Goal: Task Accomplishment & Management: Complete application form

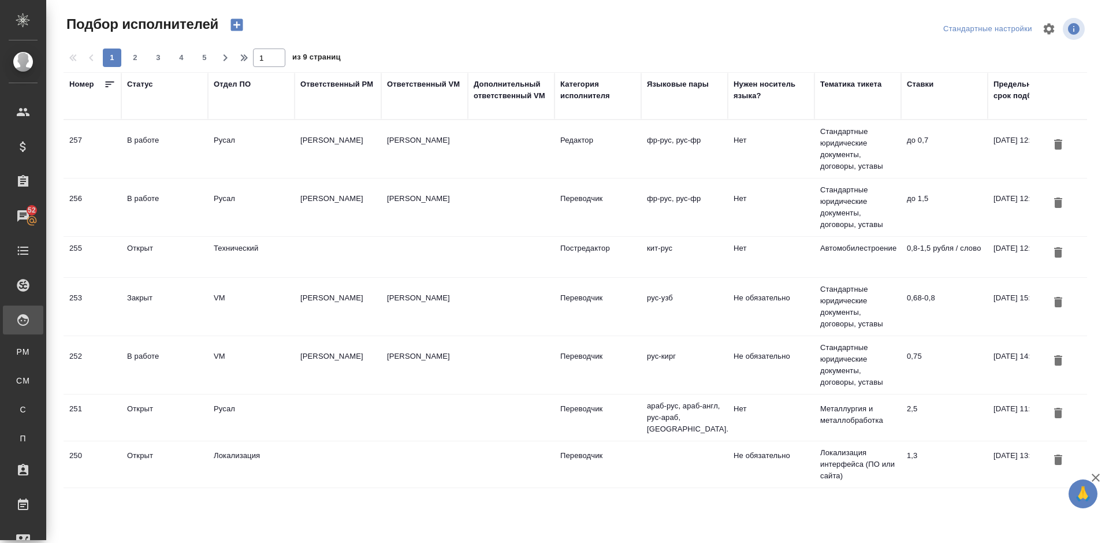
click at [184, 221] on td "В работе" at bounding box center [164, 207] width 87 height 40
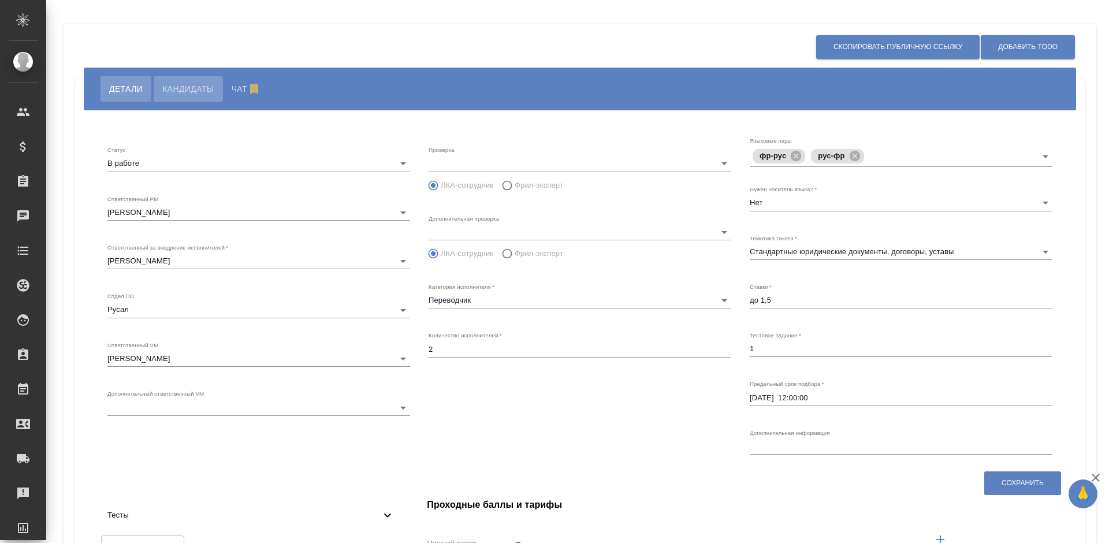
click at [194, 90] on span "Кандидаты" at bounding box center [187, 89] width 51 height 14
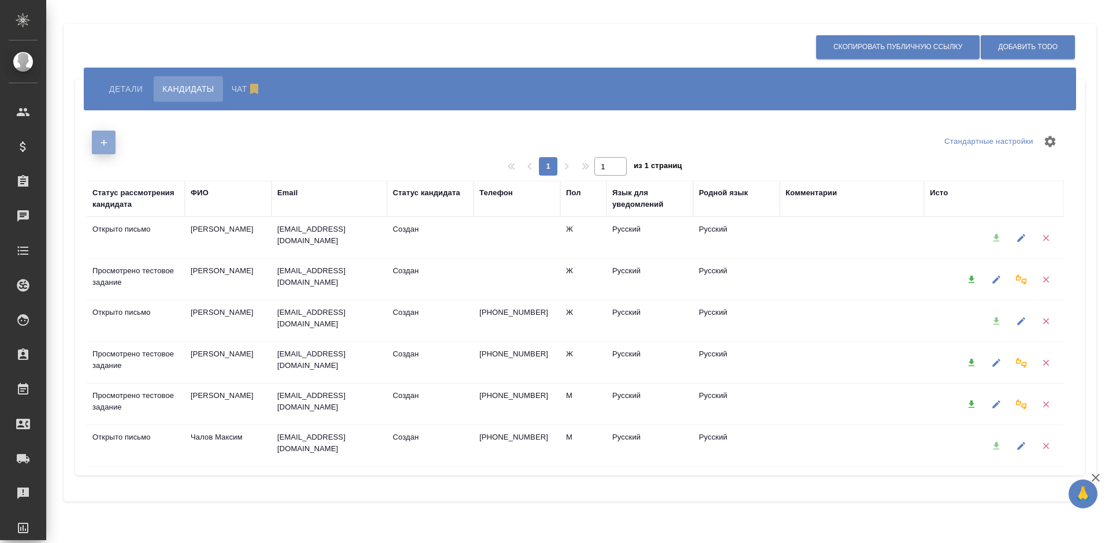
click at [103, 140] on icon "button" at bounding box center [104, 142] width 10 height 10
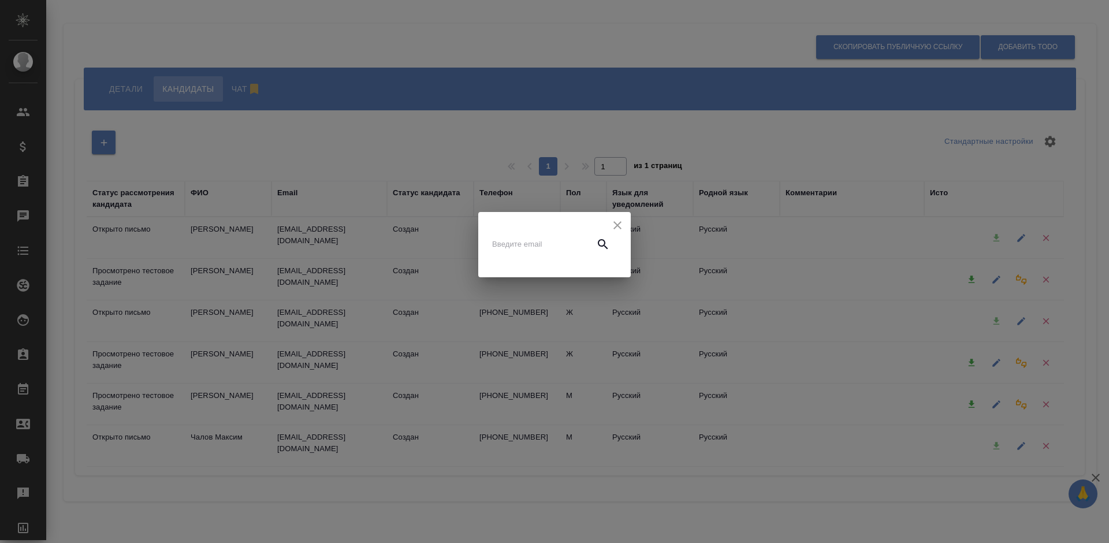
paste input "[EMAIL_ADDRESS][DOMAIN_NAME]"
click at [529, 246] on input "[EMAIL_ADDRESS][DOMAIN_NAME]" at bounding box center [540, 244] width 97 height 16
type input "[EMAIL_ADDRESS][DOMAIN_NAME]"
click at [609, 248] on icon "button" at bounding box center [603, 244] width 14 height 14
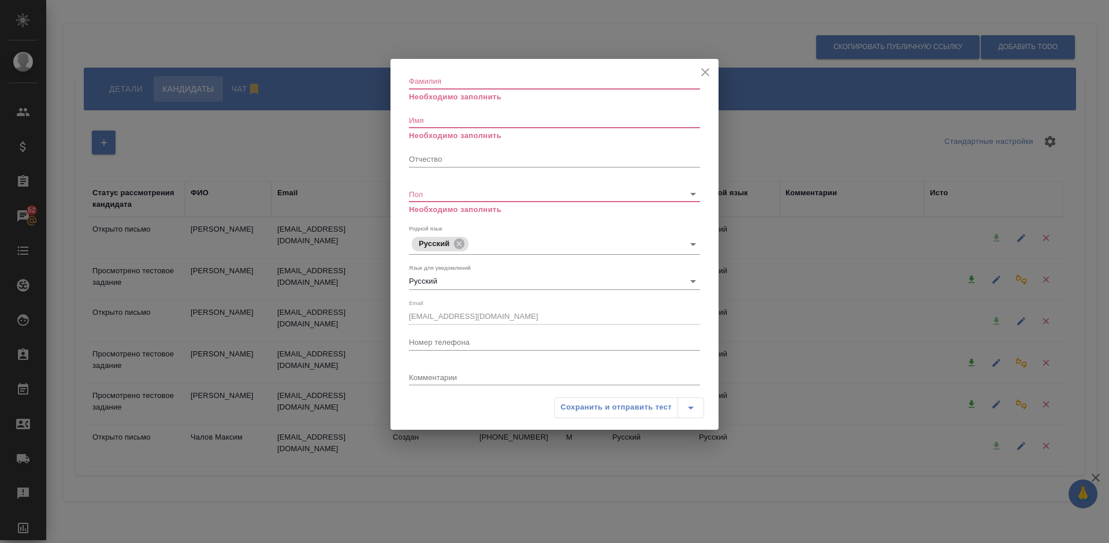
click at [421, 85] on input "Фамилия" at bounding box center [554, 81] width 291 height 16
paste input "[PERSON_NAME]"
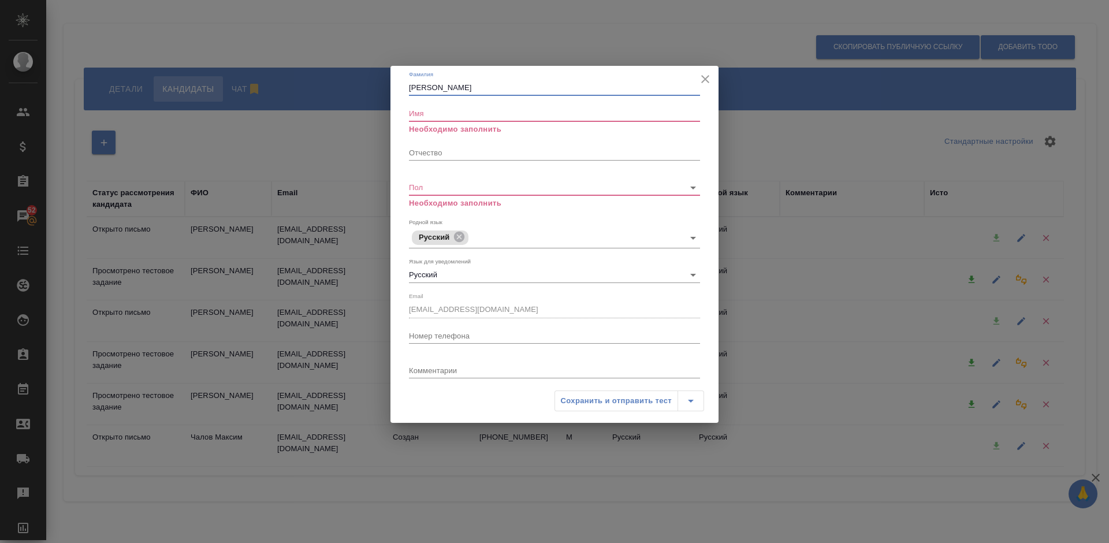
type input "[PERSON_NAME]"
click at [426, 116] on input "Имя" at bounding box center [554, 113] width 291 height 16
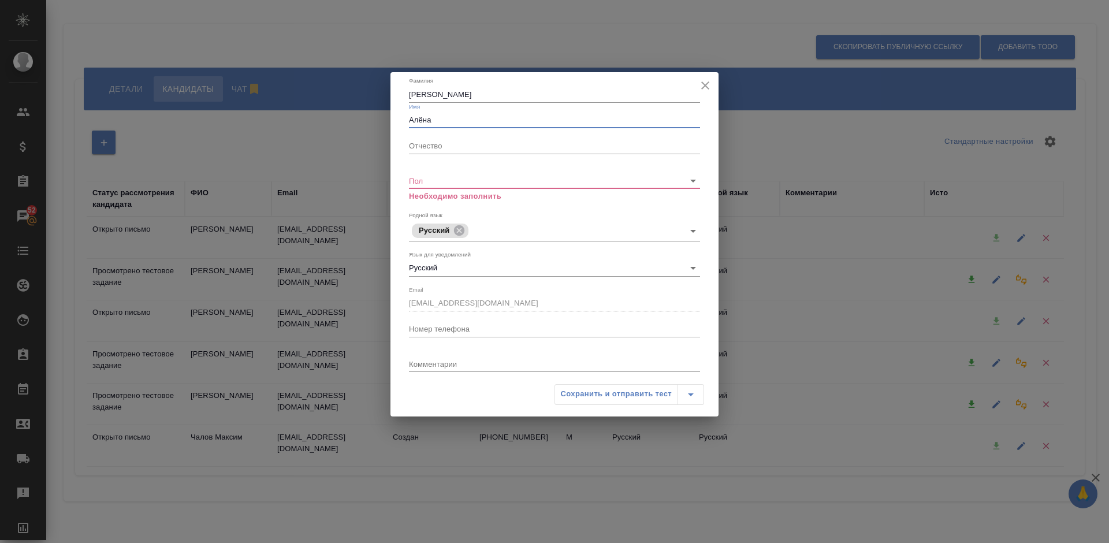
type input "Алёна"
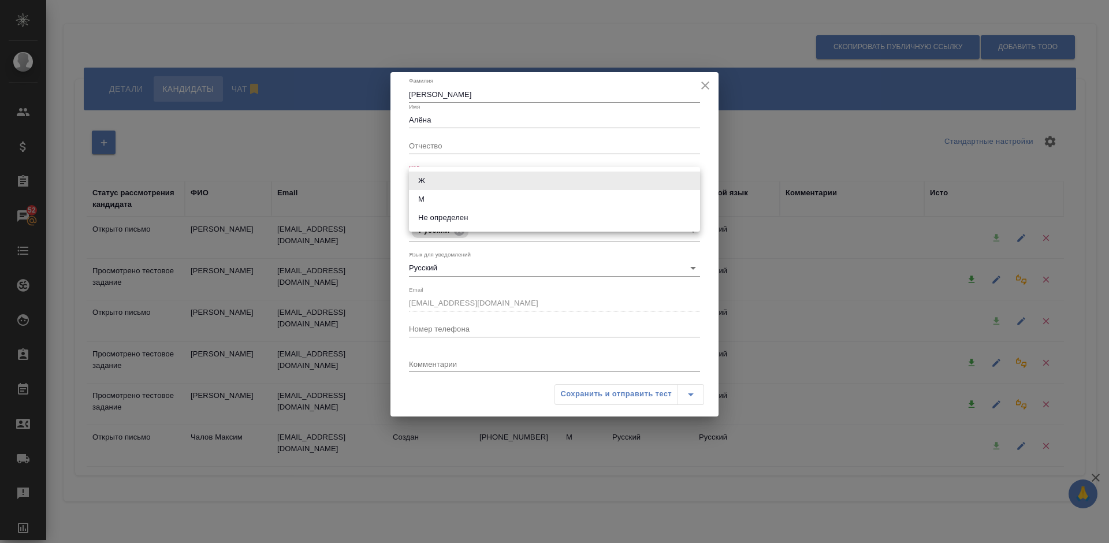
click at [447, 185] on body "🙏 .cls-1 fill:#fff; AWATERA [PERSON_NAME] Спецификации Заказы 52 Чаты Todo Прое…" at bounding box center [554, 271] width 1109 height 543
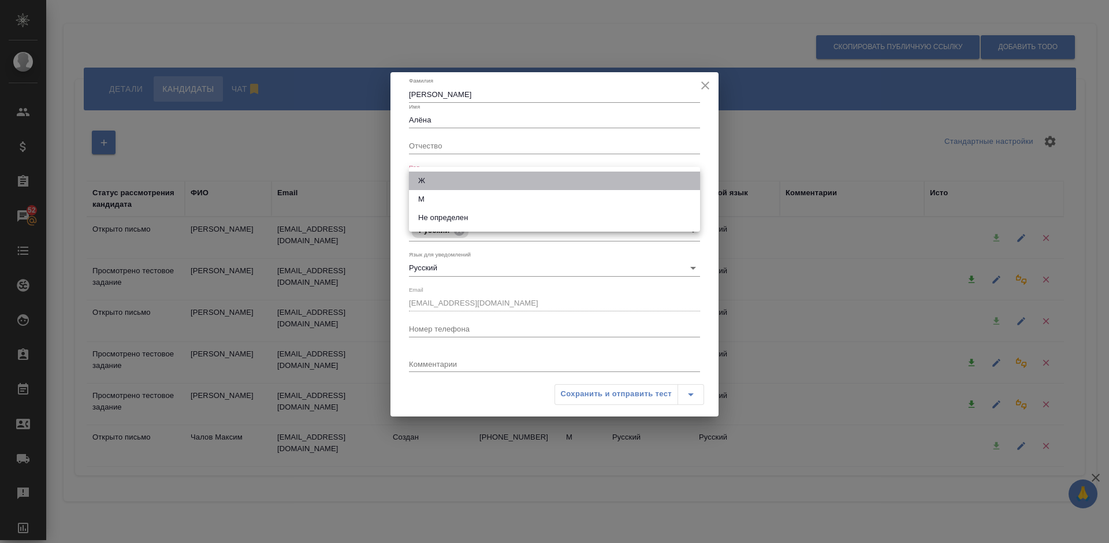
click at [444, 181] on li "Ж" at bounding box center [554, 181] width 291 height 18
type input "[DEMOGRAPHIC_DATA]"
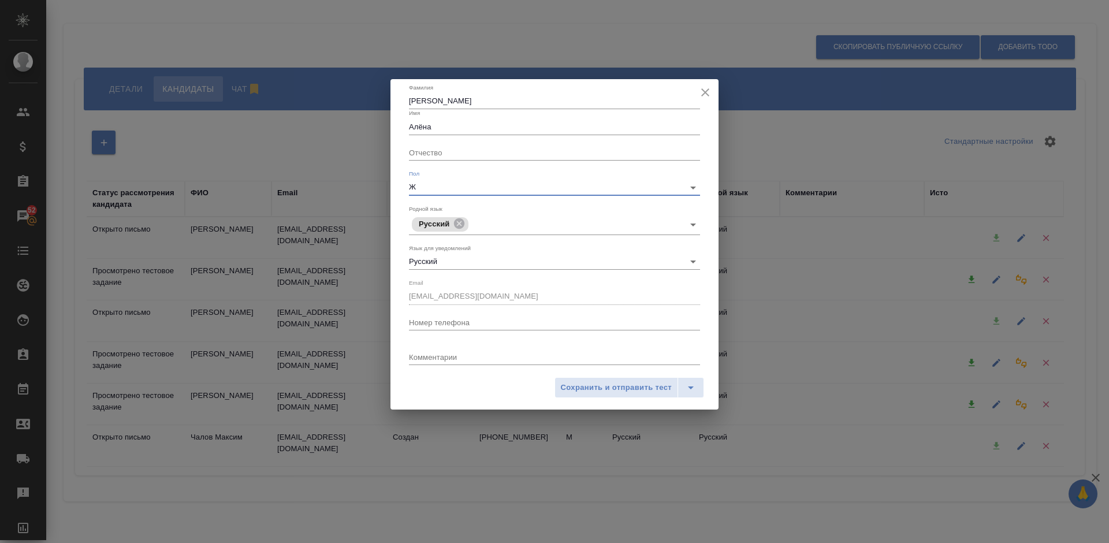
paste input "+7-951-499-77- 75"
click at [427, 323] on input "Номер телефона" at bounding box center [554, 322] width 291 height 16
type input "+7-951-499-77- 75"
click at [628, 389] on span "Сохранить и отправить тест" at bounding box center [616, 387] width 111 height 13
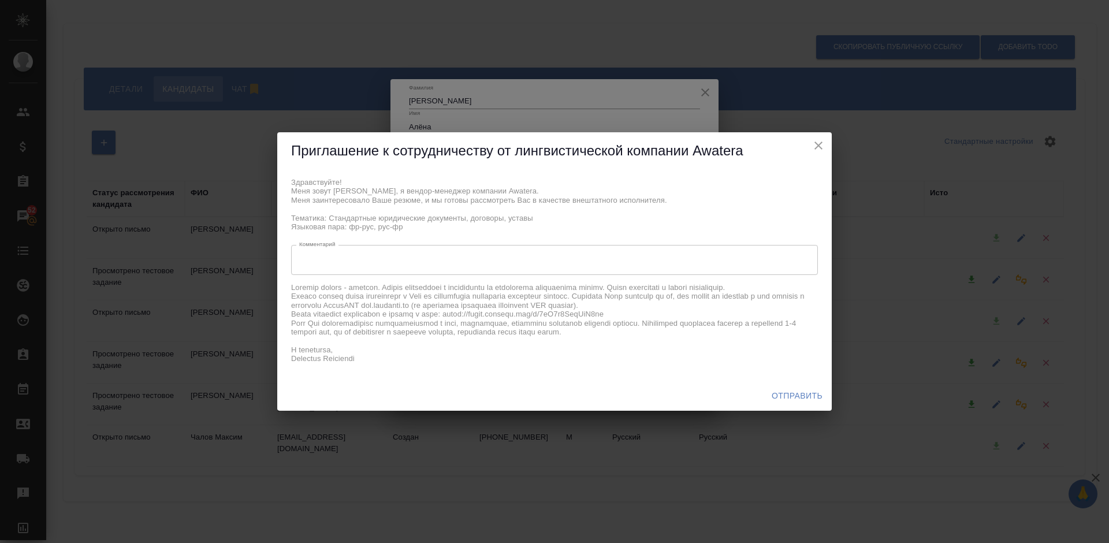
click at [790, 397] on span "Отправить" at bounding box center [797, 396] width 51 height 14
